Goal: Transaction & Acquisition: Book appointment/travel/reservation

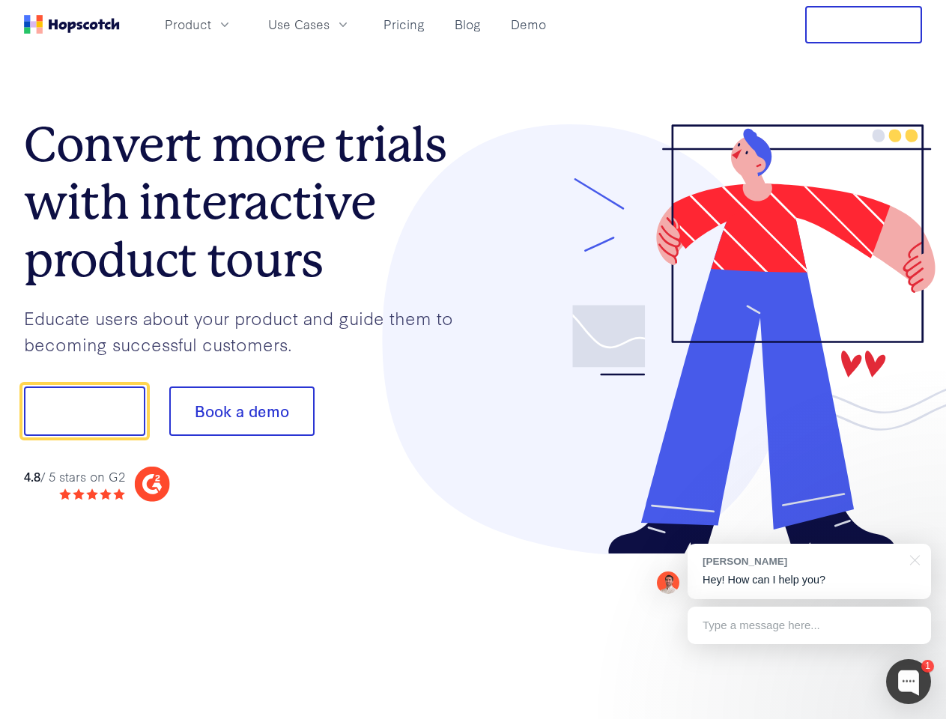
click at [474, 360] on div at bounding box center [699, 339] width 450 height 431
click at [211, 24] on span "Product" at bounding box center [188, 24] width 46 height 19
click at [330, 24] on span "Use Cases" at bounding box center [298, 24] width 61 height 19
click at [864, 25] on button "Free Trial" at bounding box center [864, 24] width 117 height 37
click at [84, 411] on button "Show me!" at bounding box center [84, 411] width 121 height 49
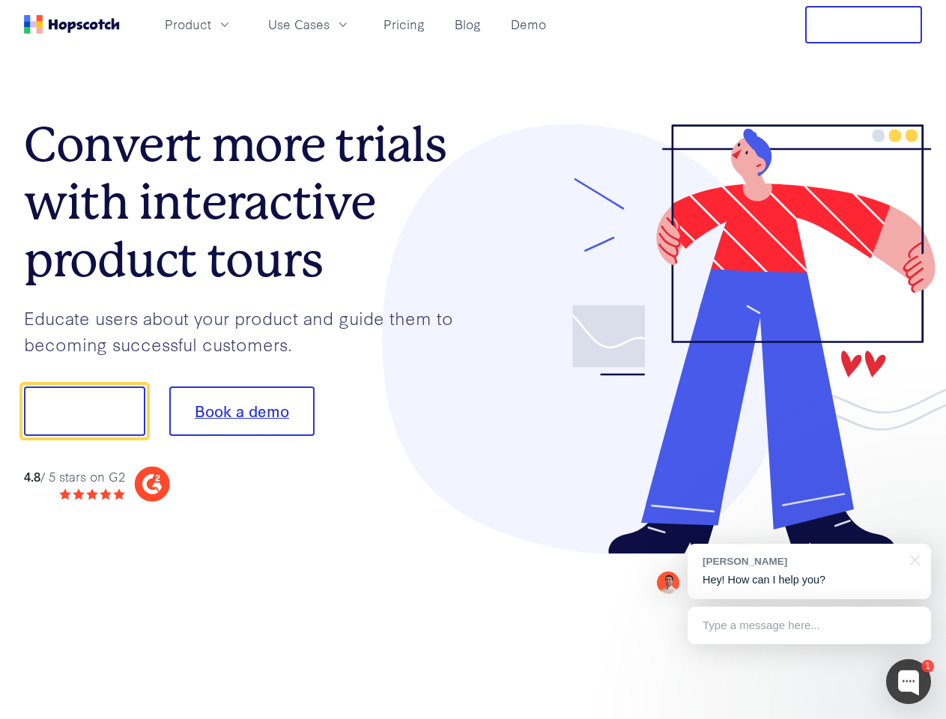
click at [241, 411] on button "Book a demo" at bounding box center [241, 411] width 145 height 49
click at [909, 682] on div at bounding box center [908, 681] width 45 height 45
click at [809, 572] on div "[PERSON_NAME] Hey! How can I help you?" at bounding box center [810, 571] width 244 height 55
click at [913, 559] on div at bounding box center [790, 509] width 281 height 299
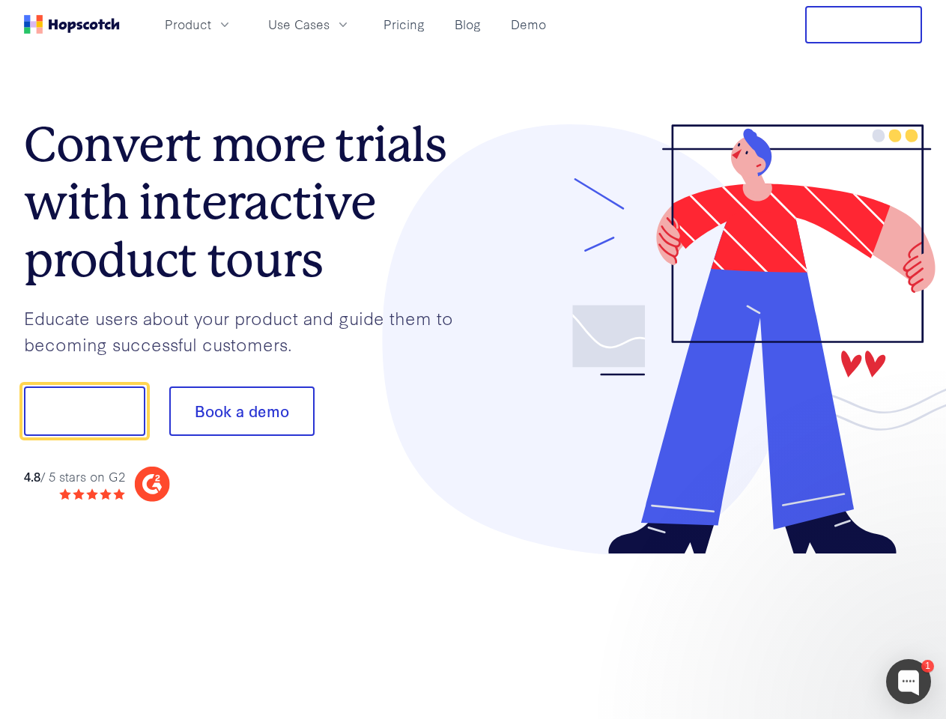
click at [809, 626] on div at bounding box center [790, 509] width 281 height 299
